Goal: Book appointment/travel/reservation

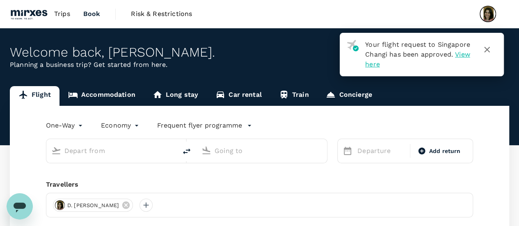
type input "roundtrip"
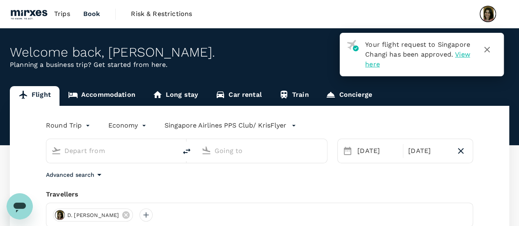
type input "[GEOGRAPHIC_DATA], [GEOGRAPHIC_DATA] (any)"
type input "Kuala Lumpur Intl ([GEOGRAPHIC_DATA])"
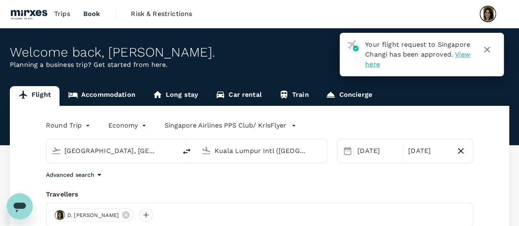
click at [487, 52] on icon "button" at bounding box center [487, 50] width 10 height 10
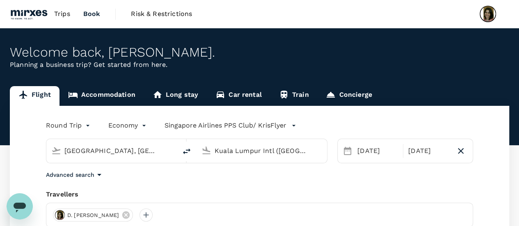
click at [112, 98] on link "Accommodation" at bounding box center [101, 96] width 84 height 20
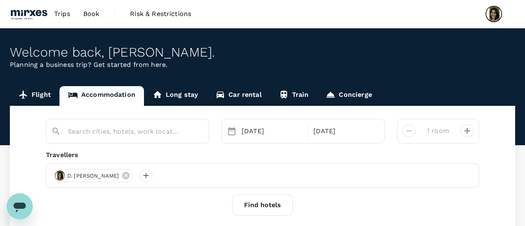
type input "Putrajaya"
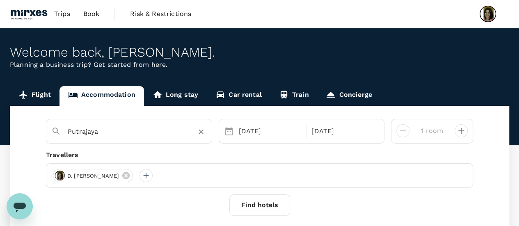
click at [128, 135] on input "Putrajaya" at bounding box center [126, 131] width 116 height 13
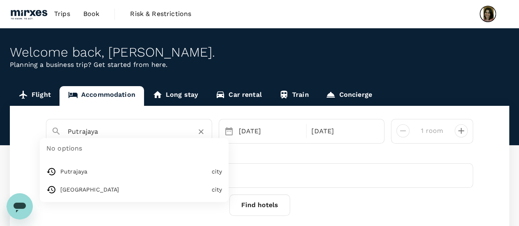
click at [273, 158] on div "Travellers" at bounding box center [259, 155] width 427 height 10
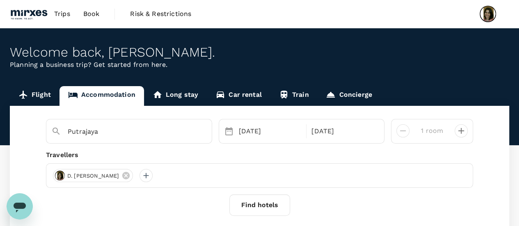
scroll to position [41, 0]
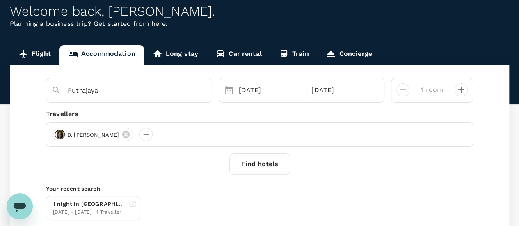
click at [267, 163] on button "Find hotels" at bounding box center [259, 163] width 61 height 21
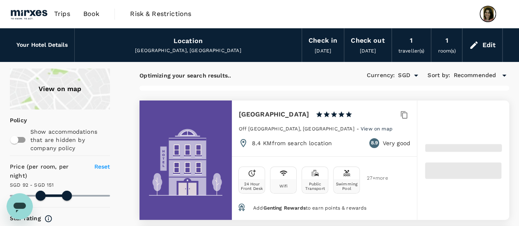
type input "151.85"
type input "22.85"
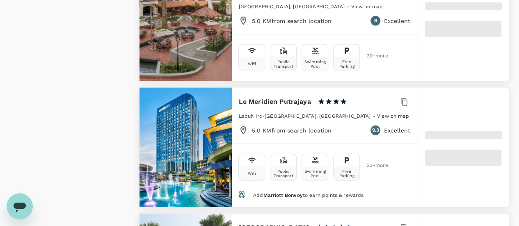
scroll to position [902, 0]
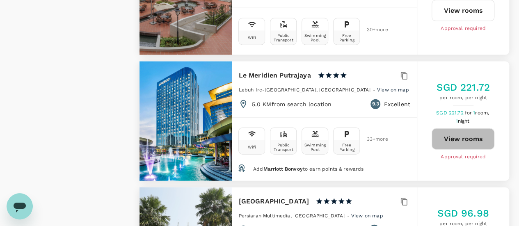
click at [462, 128] on button "View rooms" at bounding box center [462, 138] width 63 height 21
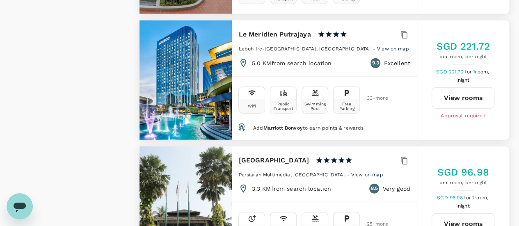
scroll to position [984, 0]
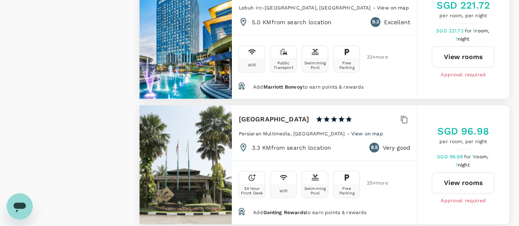
type input "247.85"
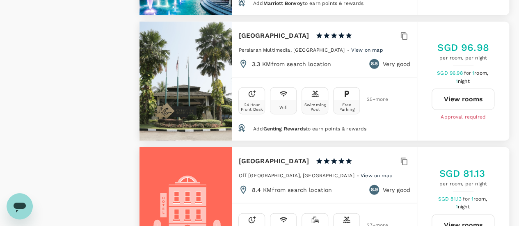
scroll to position [1107, 0]
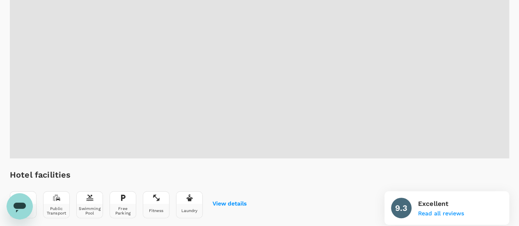
scroll to position [246, 0]
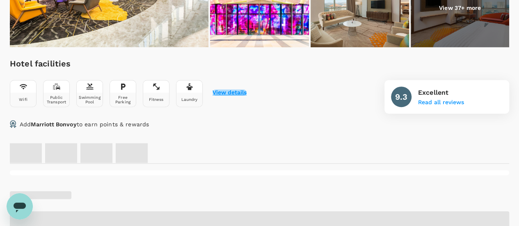
click at [226, 90] on button "View details" at bounding box center [229, 92] width 34 height 7
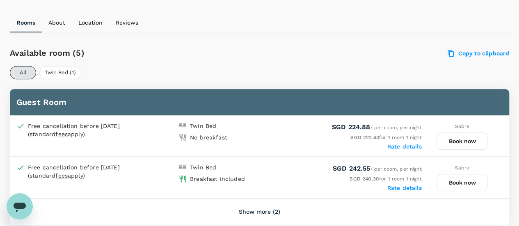
scroll to position [417, 0]
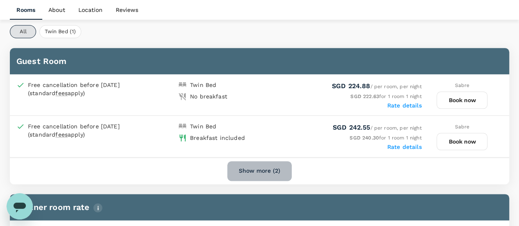
click at [255, 170] on button "Show more (2)" at bounding box center [259, 171] width 64 height 20
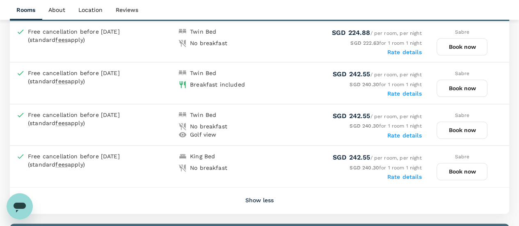
scroll to position [458, 0]
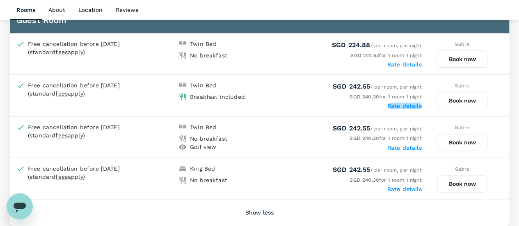
click at [411, 105] on label "Rate details" at bounding box center [404, 106] width 34 height 7
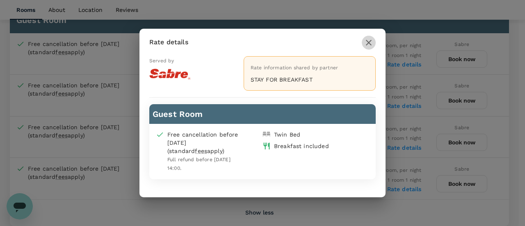
click at [372, 41] on icon "button" at bounding box center [369, 43] width 10 height 10
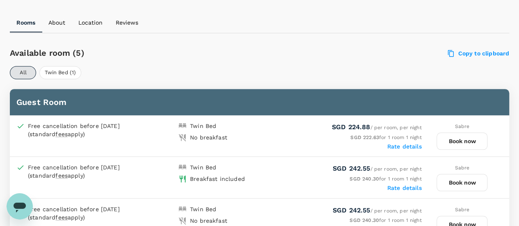
scroll to position [417, 0]
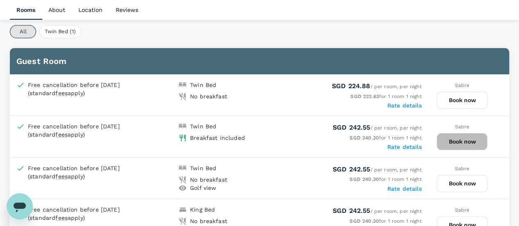
click at [462, 140] on button "Book now" at bounding box center [461, 141] width 51 height 17
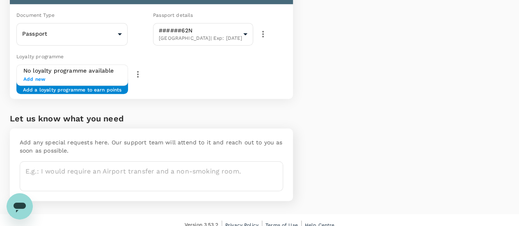
scroll to position [214, 0]
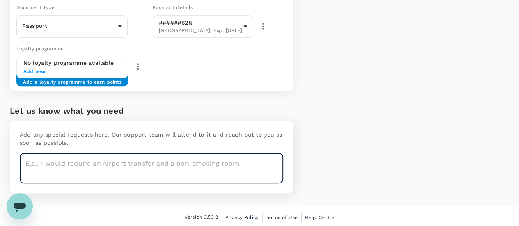
click at [68, 165] on textarea at bounding box center [151, 168] width 263 height 30
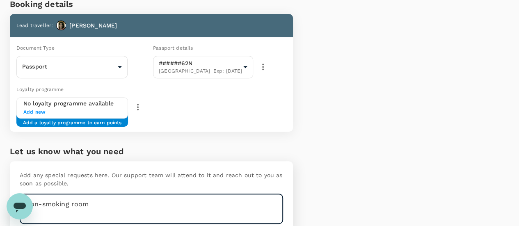
scroll to position [173, 0]
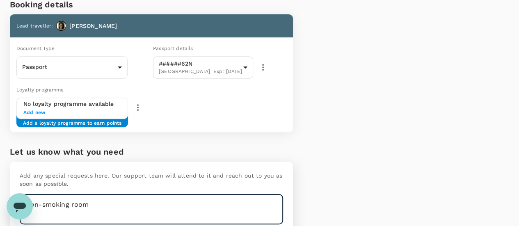
type textarea "Non-smoking room"
click at [43, 111] on span "Add new" at bounding box center [72, 113] width 98 height 8
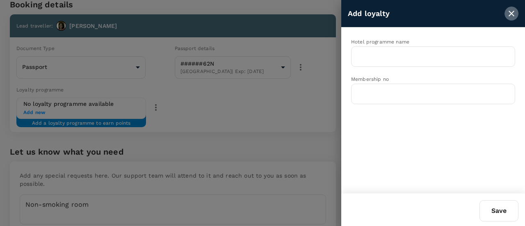
drag, startPoint x: 513, startPoint y: 12, endPoint x: 479, endPoint y: 23, distance: 35.9
click at [513, 12] on icon "close" at bounding box center [511, 14] width 10 height 10
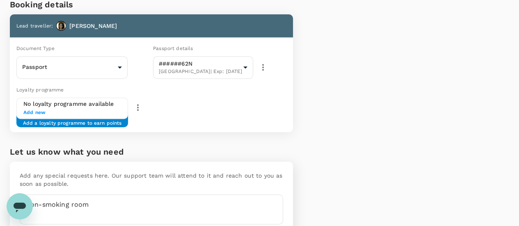
click at [143, 106] on icon "button" at bounding box center [138, 108] width 10 height 10
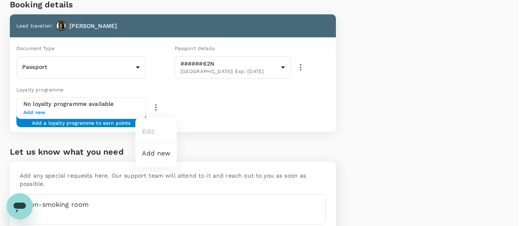
click at [229, 144] on div at bounding box center [262, 113] width 525 height 226
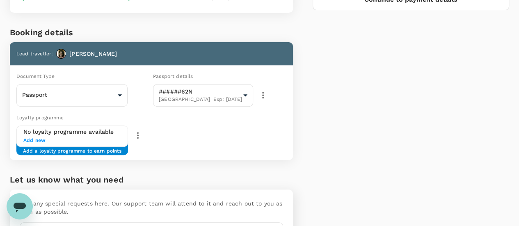
scroll to position [132, 0]
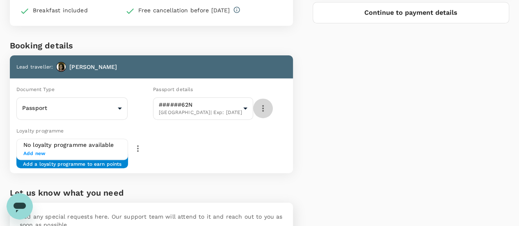
click at [268, 109] on icon "button" at bounding box center [263, 108] width 10 height 10
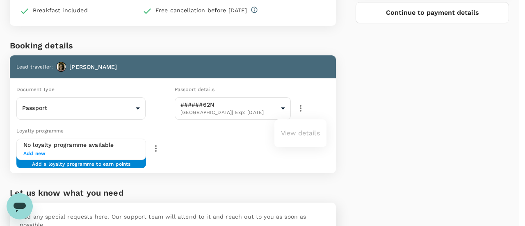
click at [239, 156] on div at bounding box center [262, 113] width 525 height 226
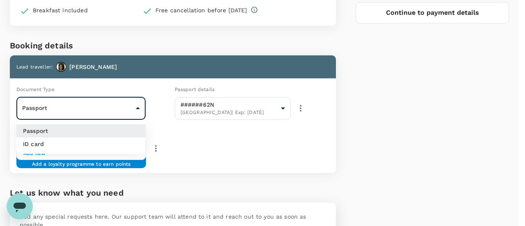
click at [132, 107] on body "Back to hotel details Review selection You've selected Le Meridien [GEOGRAPHIC_…" at bounding box center [262, 89] width 525 height 442
click at [212, 148] on div at bounding box center [262, 113] width 525 height 226
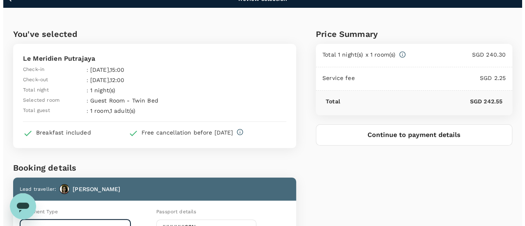
scroll to position [0, 0]
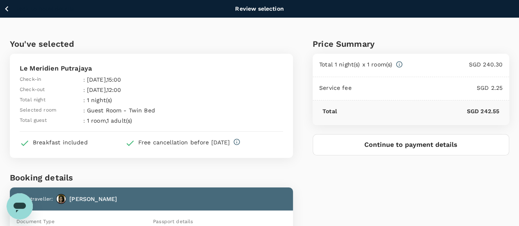
click at [420, 146] on button "Continue to payment details" at bounding box center [410, 144] width 196 height 21
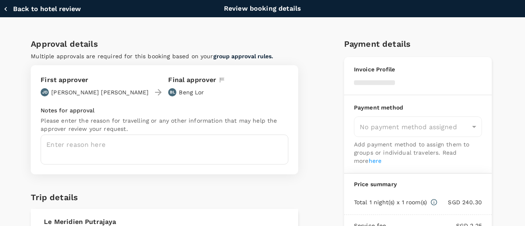
type input "9fbbbe2b-f4ca-495e-a82e-e84c83b30aa5"
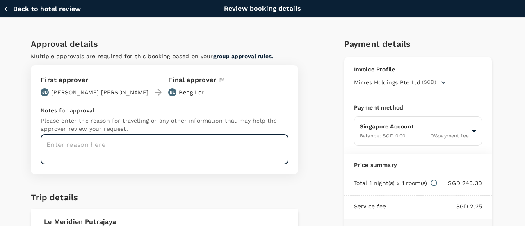
click at [145, 155] on textarea at bounding box center [165, 150] width 248 height 30
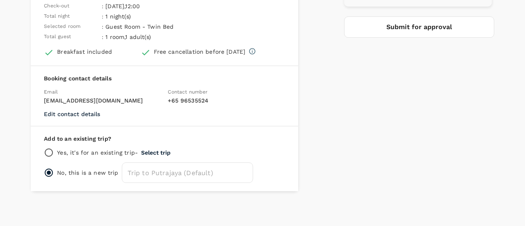
scroll to position [238, 0]
click at [48, 148] on input "radio" at bounding box center [49, 152] width 10 height 10
radio input "true"
radio input "false"
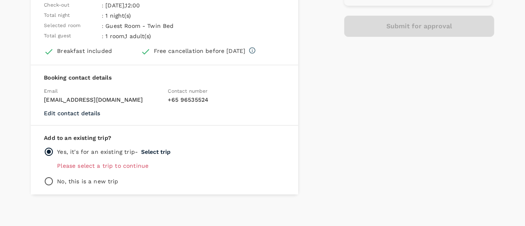
click at [134, 162] on p "Please select a trip to continue" at bounding box center [171, 166] width 228 height 8
click at [134, 164] on p "Please select a trip to continue" at bounding box center [171, 166] width 228 height 8
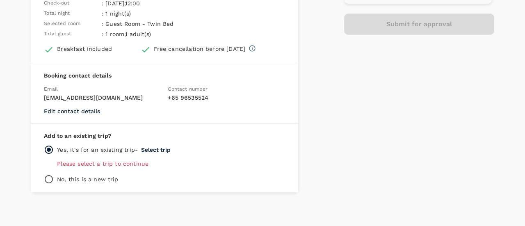
scroll to position [242, 0]
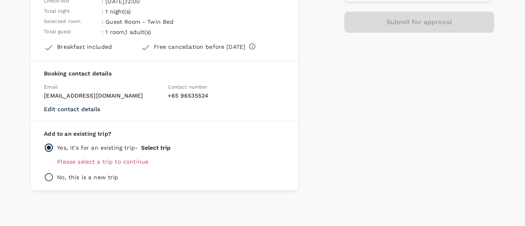
click at [108, 162] on p "Please select a trip to continue" at bounding box center [171, 161] width 228 height 8
drag, startPoint x: 150, startPoint y: 154, endPoint x: 155, endPoint y: 149, distance: 7.0
click at [151, 154] on div "Add to an existing trip? Yes, it's for an existing trip - Select trip Please se…" at bounding box center [164, 155] width 267 height 69
click at [155, 146] on button "Select trip" at bounding box center [156, 147] width 30 height 7
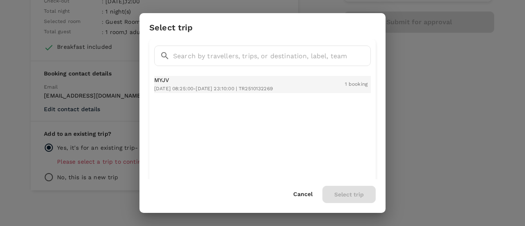
click at [173, 84] on p "MYJV" at bounding box center [213, 80] width 119 height 8
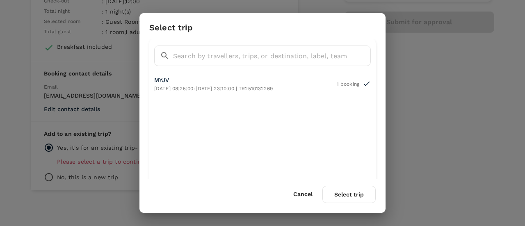
click at [356, 194] on button "Select trip" at bounding box center [348, 194] width 53 height 17
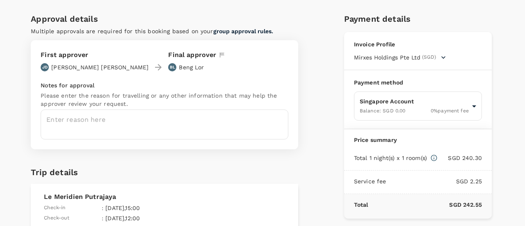
scroll to position [0, 0]
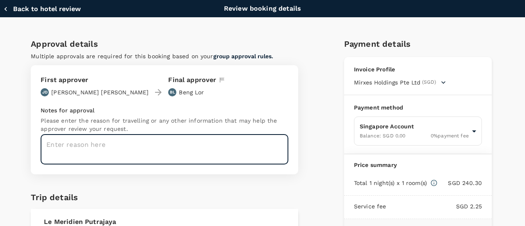
click at [112, 147] on textarea at bounding box center [165, 150] width 248 height 30
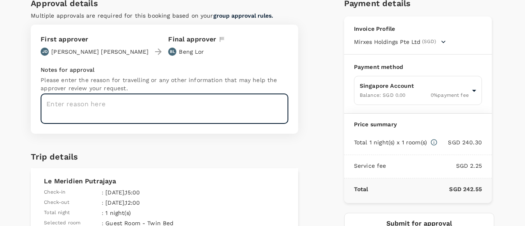
scroll to position [22, 0]
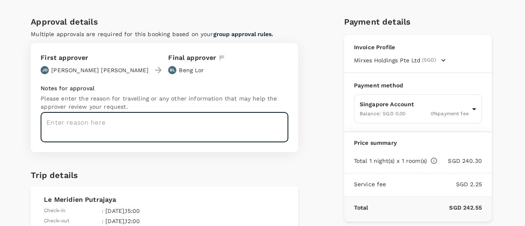
click at [93, 125] on textarea at bounding box center [165, 127] width 248 height 30
type textarea "Overnight stay for the details on Malaysia JV"
drag, startPoint x: 148, startPoint y: 123, endPoint x: 0, endPoint y: 118, distance: 148.5
click at [0, 118] on div "Approval details Multiple approvals are required for this booking based on your…" at bounding box center [262, 205] width 525 height 380
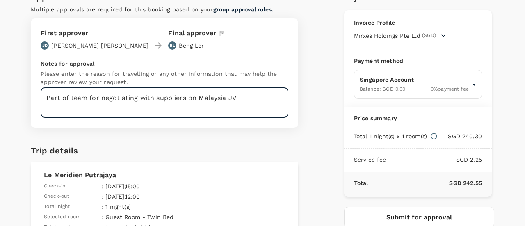
scroll to position [63, 0]
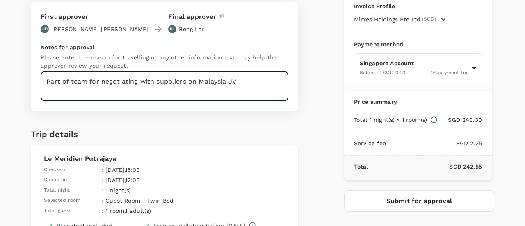
click at [223, 91] on textarea "Part of team for negotiating with suppliers on Malaysia JV" at bounding box center [165, 86] width 248 height 30
drag, startPoint x: 250, startPoint y: 81, endPoint x: 187, endPoint y: 78, distance: 63.2
click at [25, 82] on div "Approval details Multiple approvals are required for this booking based on your…" at bounding box center [161, 161] width 274 height 387
click at [201, 78] on textarea "Part of team for negotiating with suppliers on Malaysia JV" at bounding box center [165, 86] width 248 height 30
drag, startPoint x: 242, startPoint y: 81, endPoint x: 188, endPoint y: 82, distance: 54.2
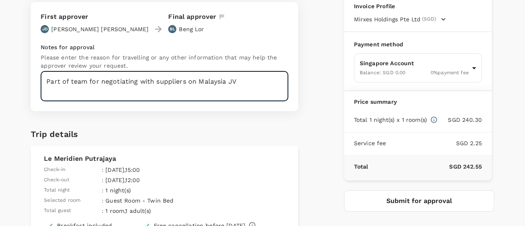
click at [188, 82] on textarea "Part of team for negotiating with suppliers on Malaysia JV" at bounding box center [165, 86] width 248 height 30
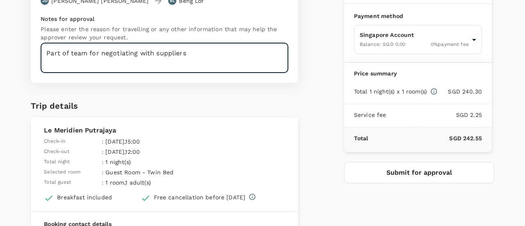
scroll to position [104, 0]
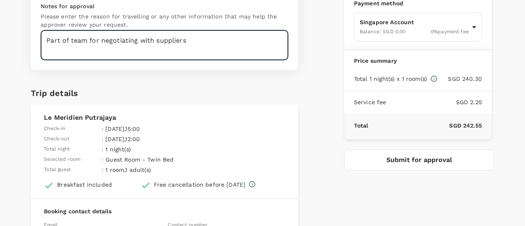
type textarea "Part of team for negotiating with suppliers"
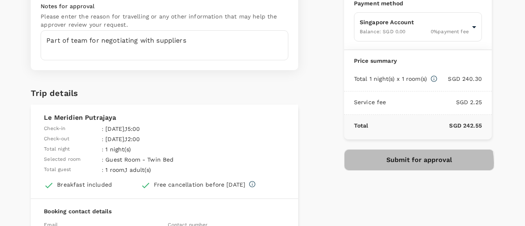
click at [408, 161] on button "Submit for approval" at bounding box center [419, 159] width 150 height 21
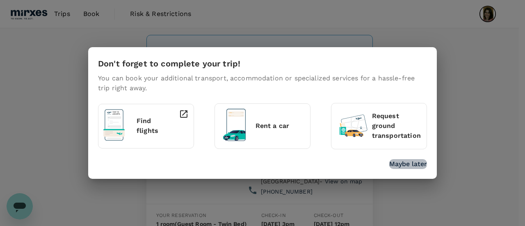
click at [419, 163] on p "Maybe later" at bounding box center [408, 164] width 38 height 10
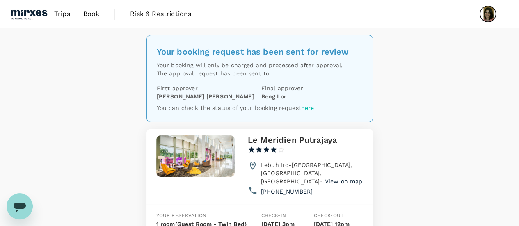
click at [449, 152] on div "Your booking request has been sent for review Your booking will only be charged…" at bounding box center [259, 158] width 519 height 260
